Goal: Find specific page/section: Find specific page/section

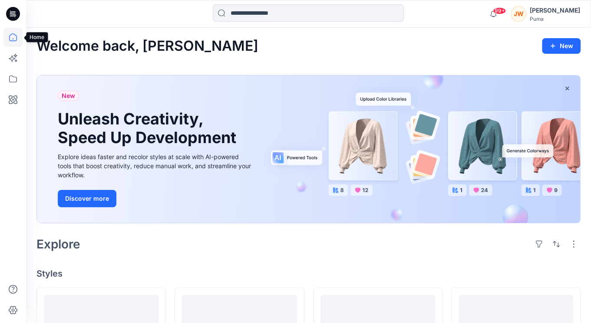
click at [13, 39] on icon at bounding box center [13, 39] width 0 height 2
click at [16, 73] on icon at bounding box center [12, 78] width 19 height 19
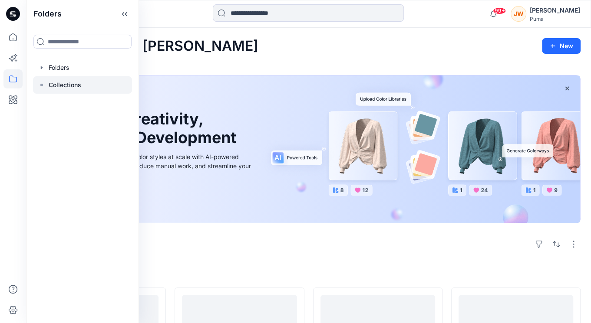
click at [43, 82] on icon at bounding box center [41, 85] width 7 height 7
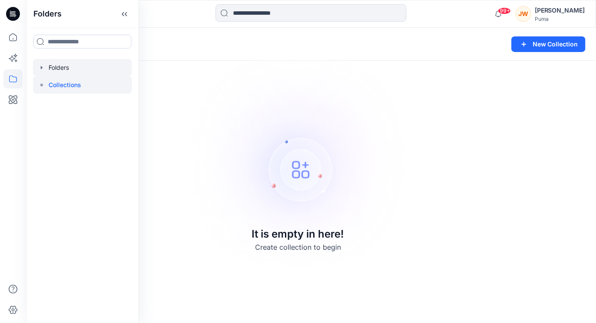
click at [43, 65] on icon "button" at bounding box center [41, 67] width 7 height 7
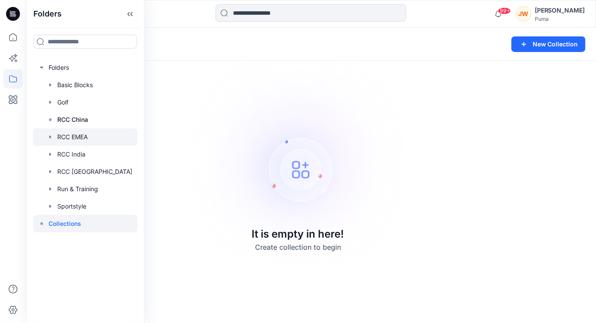
click at [57, 135] on div at bounding box center [85, 136] width 105 height 17
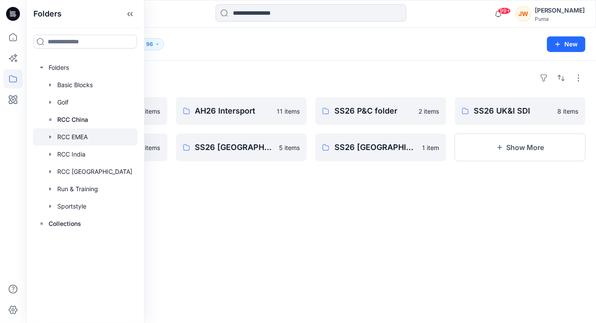
click at [342, 226] on div "Folders AH26 MFO 17 items SS26 JD 14 items AH26 Intersport 11 items SS26 Southe…" at bounding box center [311, 192] width 570 height 262
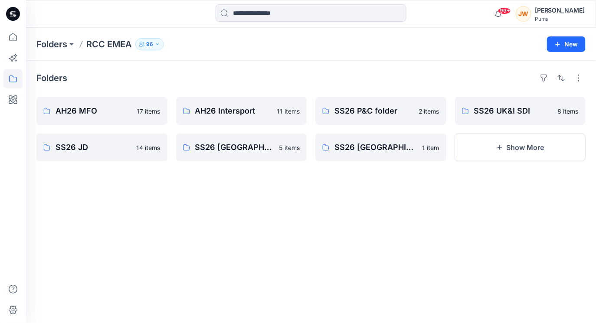
click at [151, 75] on div "Folders" at bounding box center [310, 78] width 549 height 14
click at [525, 147] on button "Show More" at bounding box center [520, 148] width 131 height 28
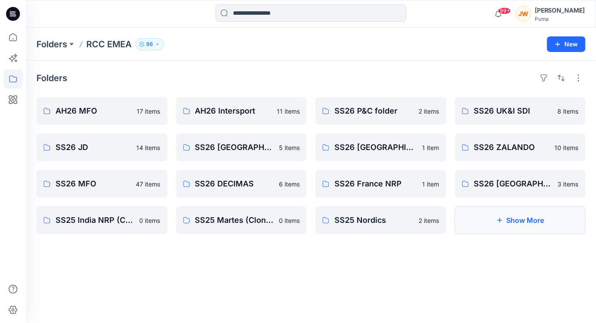
click at [503, 226] on button "Show More" at bounding box center [520, 221] width 131 height 28
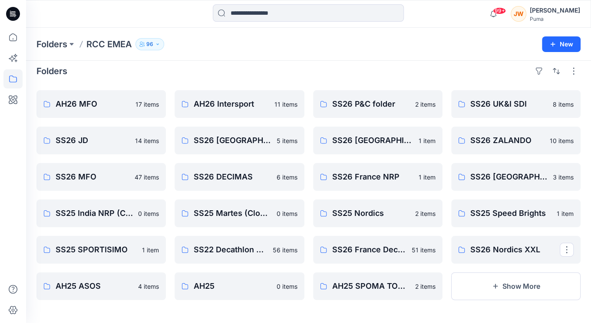
scroll to position [8, 0]
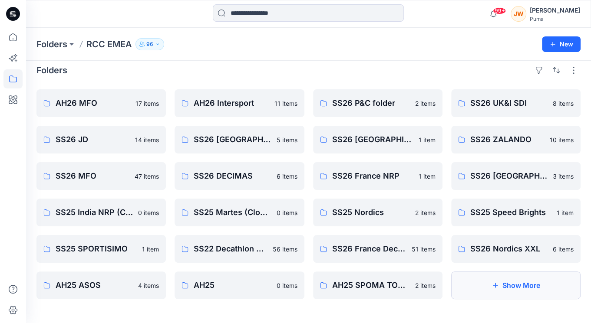
click at [514, 282] on button "Show More" at bounding box center [515, 286] width 129 height 28
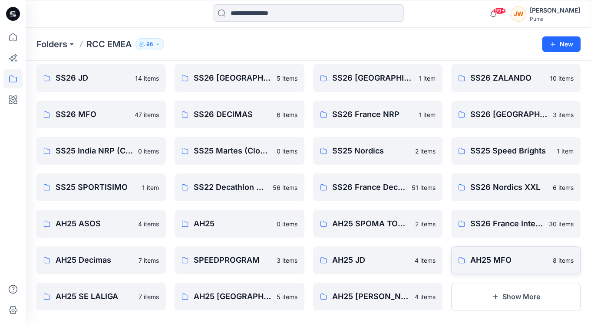
scroll to position [81, 0]
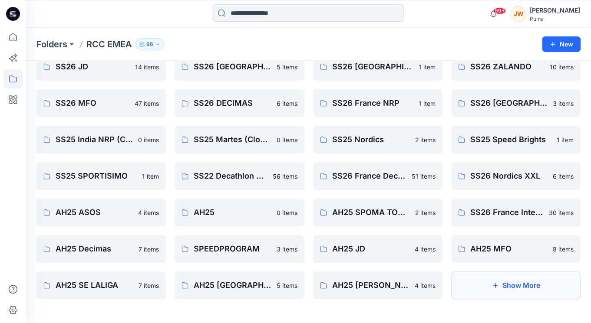
click at [528, 282] on button "Show More" at bounding box center [515, 286] width 129 height 28
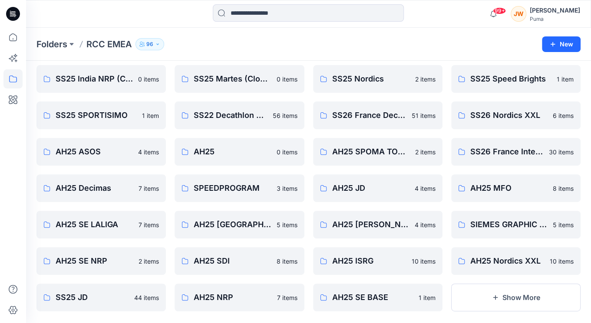
scroll to position [154, 0]
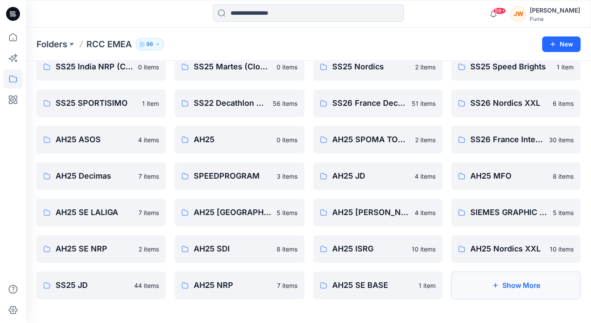
click at [497, 278] on button "Show More" at bounding box center [515, 286] width 129 height 28
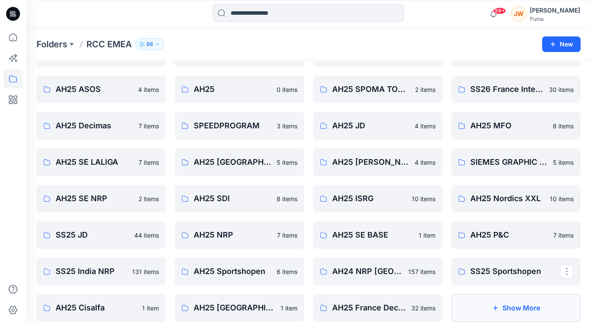
scroll to position [226, 0]
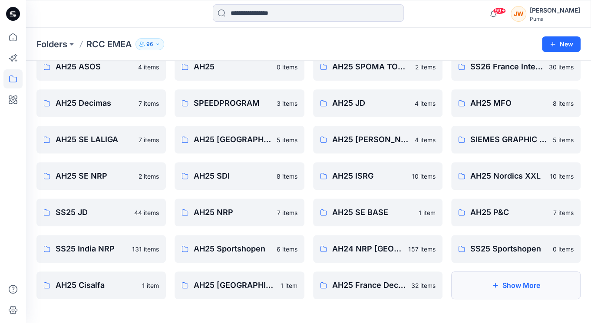
click at [516, 282] on button "Show More" at bounding box center [515, 286] width 129 height 28
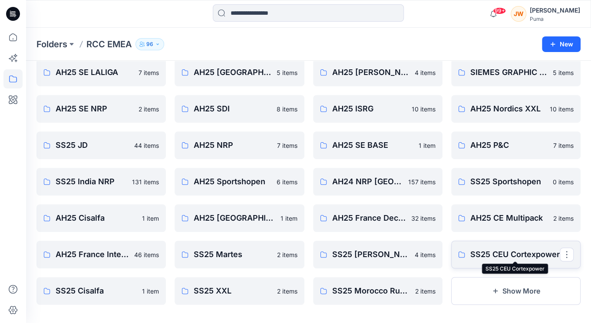
scroll to position [299, 0]
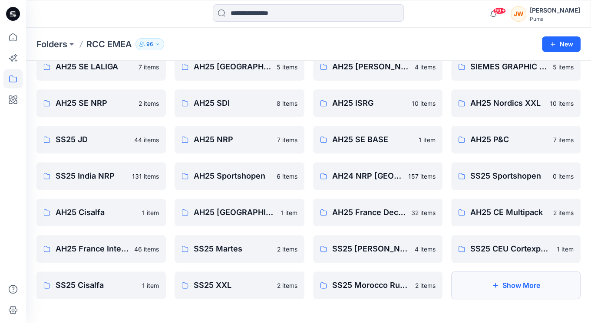
click at [522, 285] on button "Show More" at bounding box center [515, 286] width 129 height 28
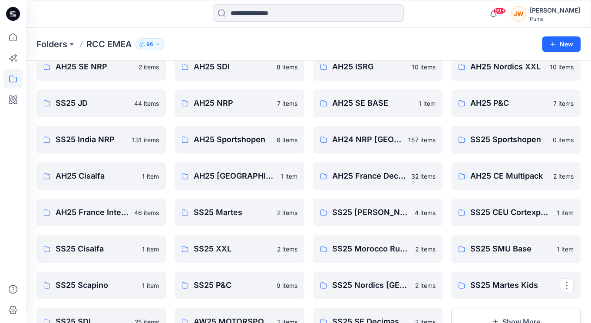
scroll to position [372, 0]
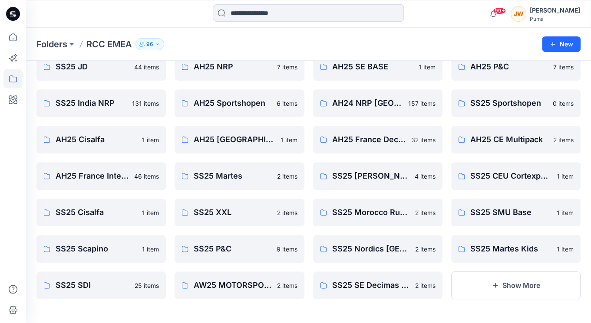
click at [522, 285] on button "Show More" at bounding box center [515, 286] width 129 height 28
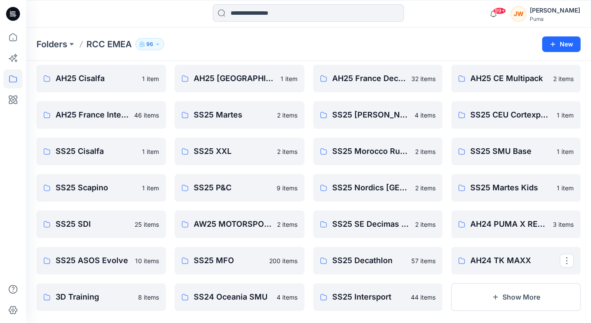
scroll to position [445, 0]
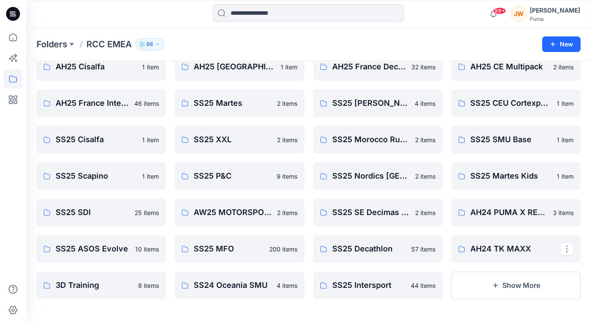
click at [522, 285] on button "Show More" at bounding box center [515, 286] width 129 height 28
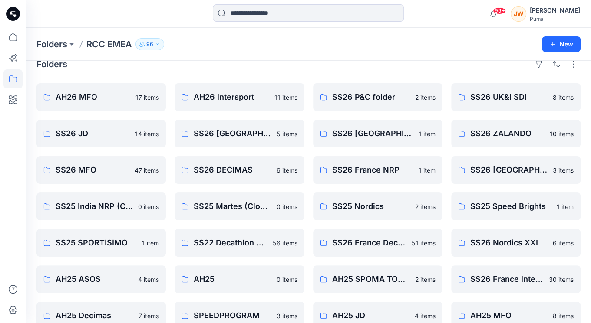
scroll to position [0, 0]
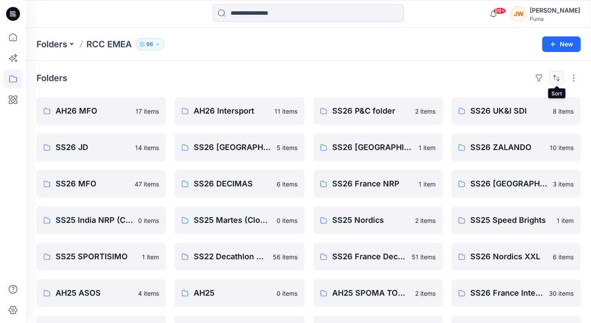
click at [558, 79] on button "button" at bounding box center [556, 78] width 14 height 14
click at [375, 74] on div "Folders Last update A to Z" at bounding box center [308, 78] width 544 height 14
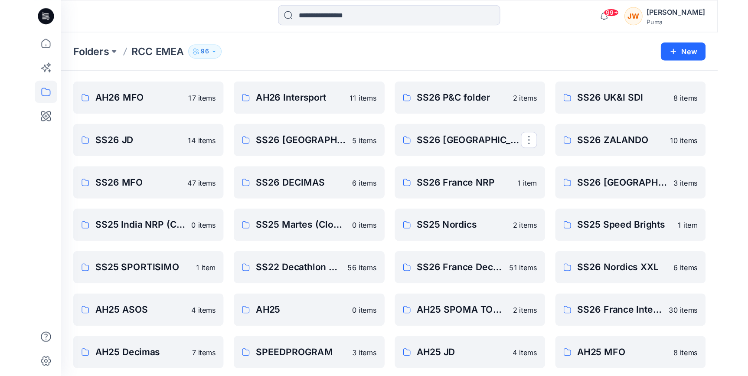
scroll to position [39, 0]
